Goal: Information Seeking & Learning: Understand process/instructions

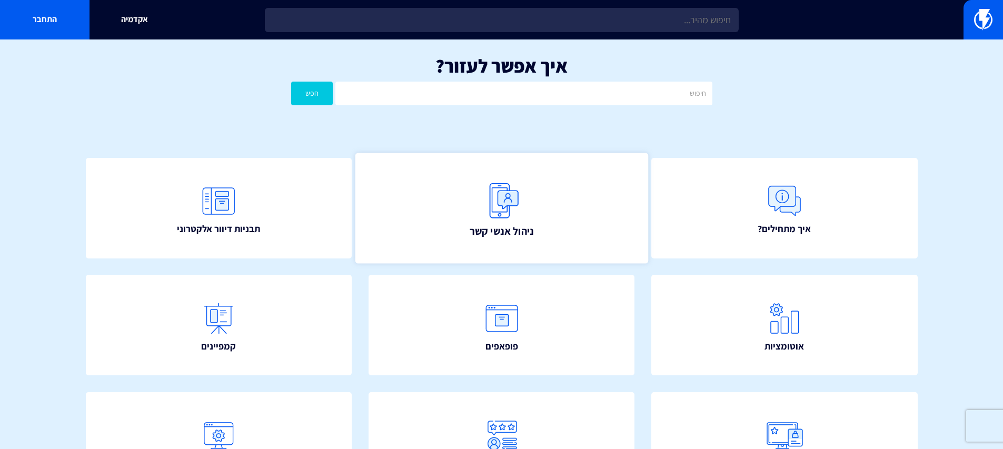
click at [571, 197] on link "ניהול אנשי קשר" at bounding box center [501, 208] width 293 height 111
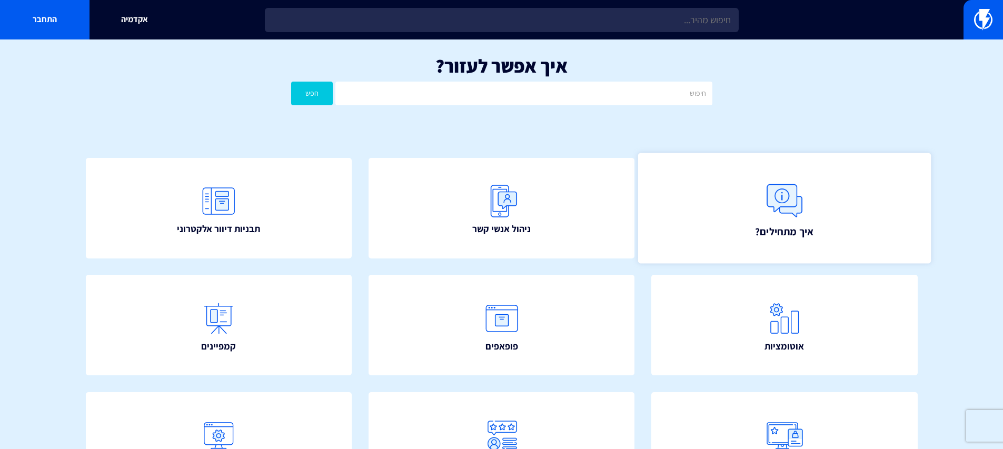
click at [786, 206] on img at bounding box center [784, 200] width 46 height 46
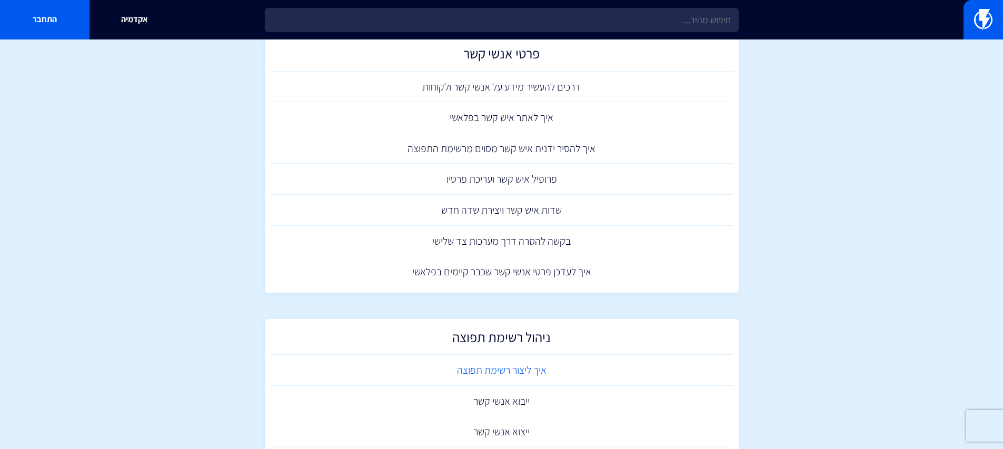
scroll to position [135, 0]
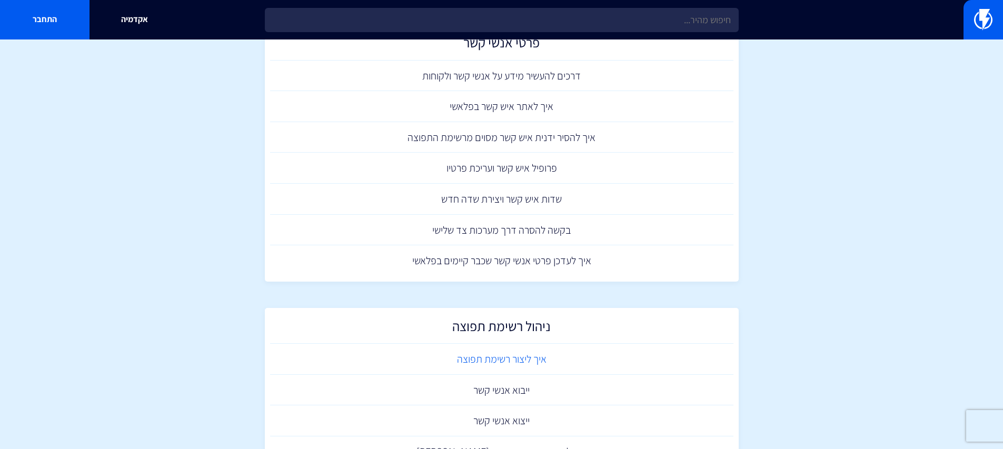
click at [501, 362] on link "איך ליצור רשימת תפוצה" at bounding box center [501, 359] width 463 height 31
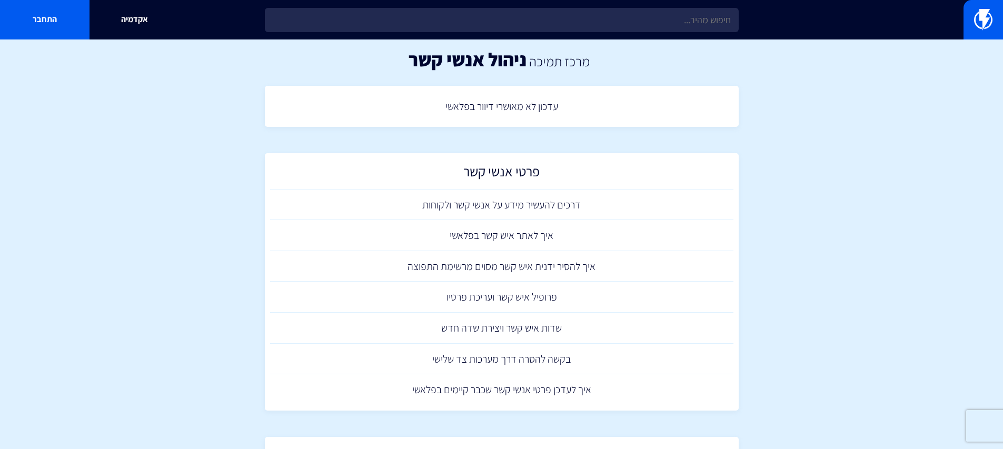
scroll to position [0, 0]
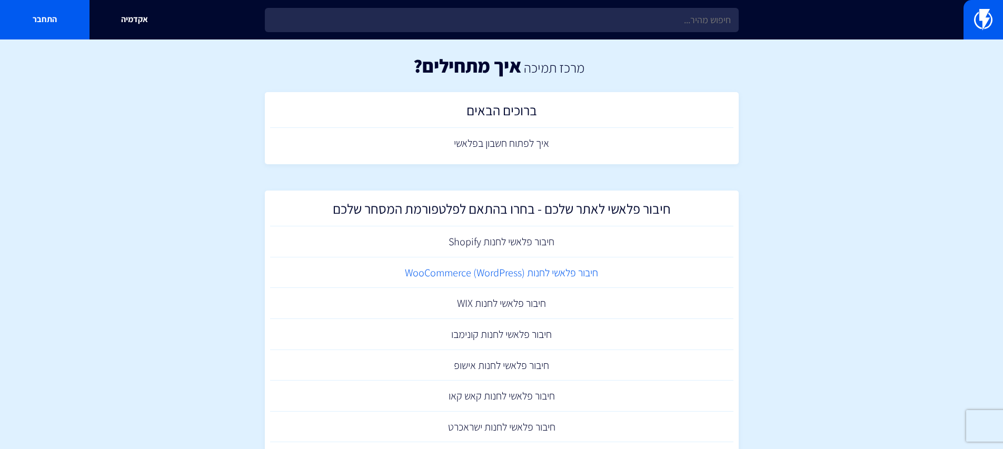
click at [554, 274] on link "חיבור פלאשי לחנות (WooCommerce (WordPress" at bounding box center [501, 272] width 463 height 31
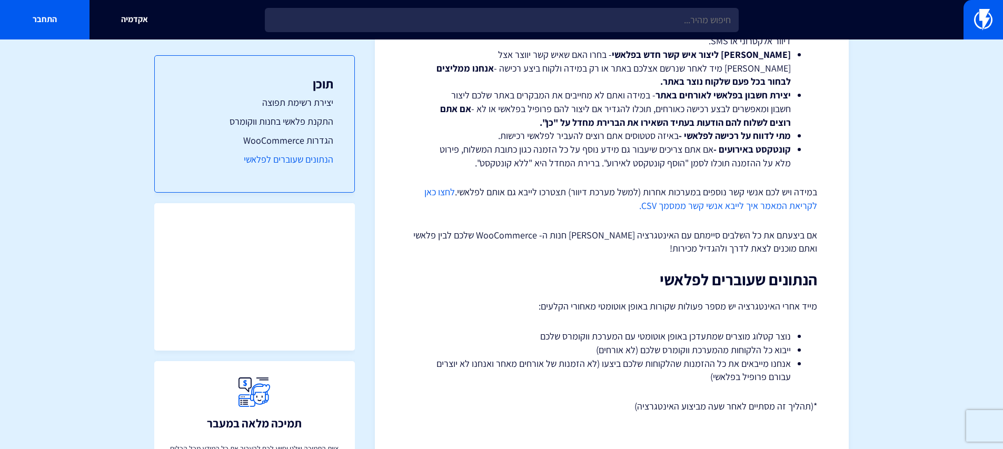
click at [307, 162] on link "הנתונים שעוברים לפלאשי" at bounding box center [254, 160] width 157 height 14
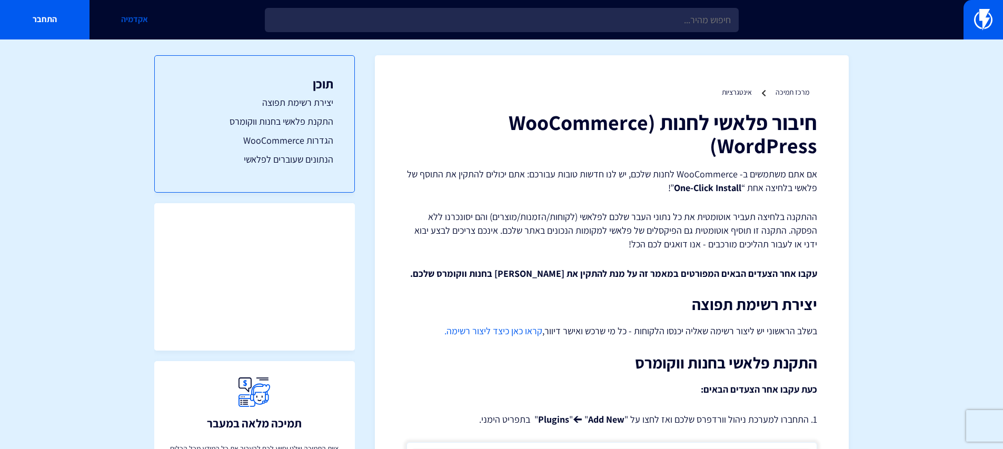
click at [151, 21] on link "אקדמיה" at bounding box center [133, 19] width 89 height 39
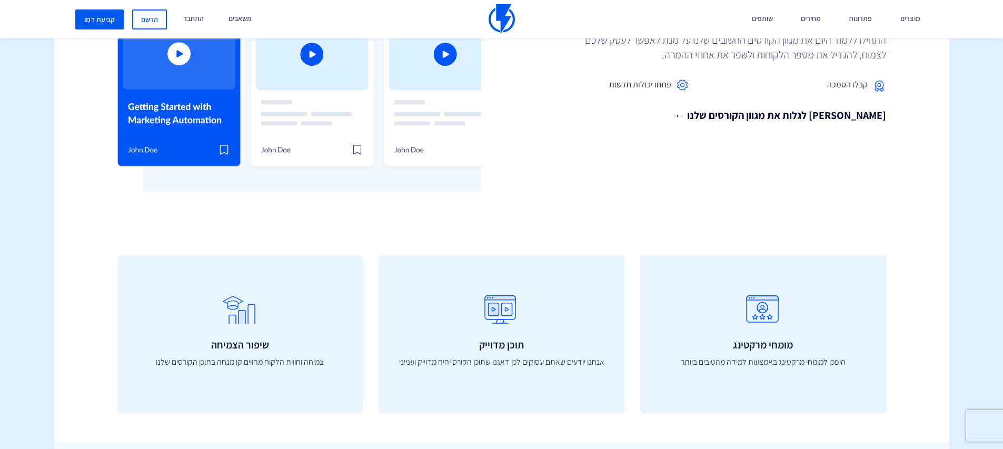
scroll to position [411, 0]
